Goal: Transaction & Acquisition: Subscribe to service/newsletter

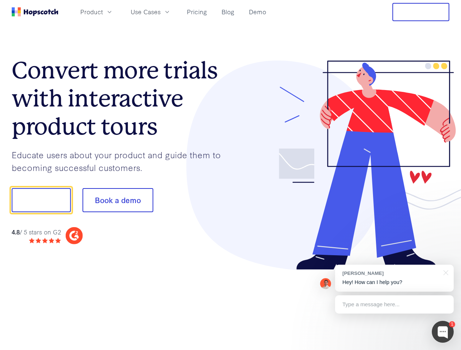
click at [231, 175] on div at bounding box center [340, 166] width 219 height 210
click at [103, 12] on span "Product" at bounding box center [91, 11] width 23 height 9
click at [161, 12] on span "Use Cases" at bounding box center [146, 11] width 30 height 9
click at [421, 12] on button "Free Trial" at bounding box center [420, 12] width 57 height 18
click at [41, 200] on button "Show me!" at bounding box center [41, 200] width 59 height 24
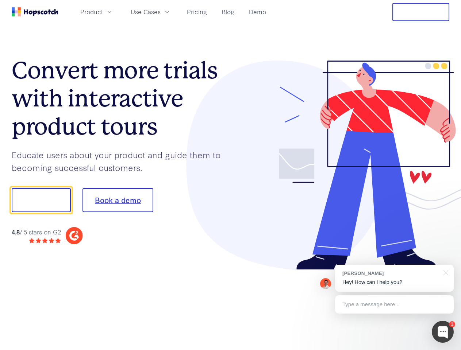
click at [117, 200] on button "Book a demo" at bounding box center [117, 200] width 71 height 24
click at [443, 332] on div at bounding box center [443, 332] width 22 height 22
click at [394, 278] on div "[PERSON_NAME] Hey! How can I help you?" at bounding box center [394, 278] width 119 height 27
click at [444, 272] on div at bounding box center [385, 249] width 137 height 146
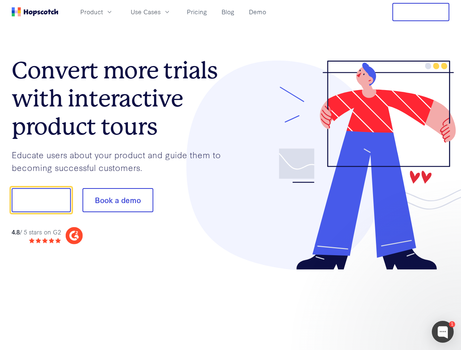
click at [394, 305] on div at bounding box center [385, 249] width 137 height 146
